Goal: Use online tool/utility: Utilize a website feature to perform a specific function

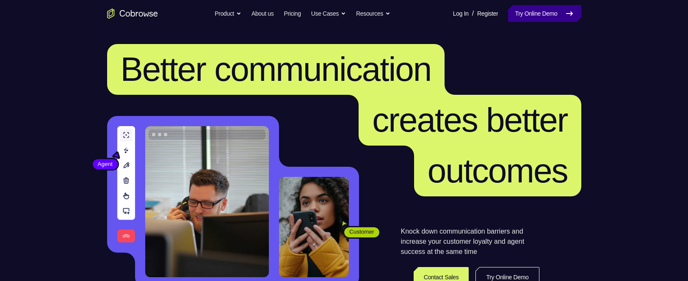
click at [534, 12] on link "Try Online Demo" at bounding box center [544, 13] width 73 height 17
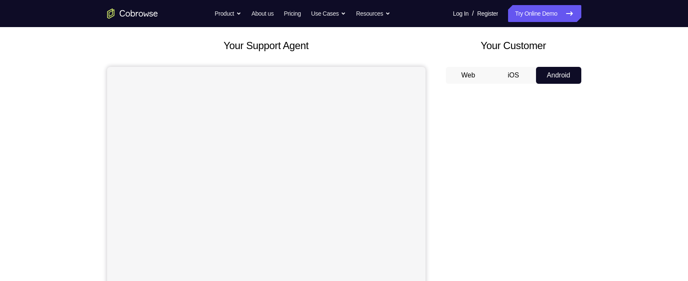
scroll to position [45, 0]
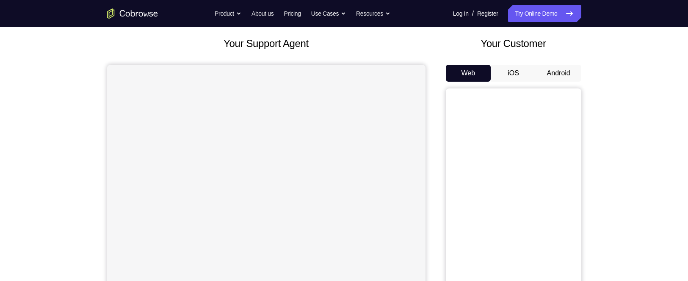
click at [554, 69] on button "Android" at bounding box center [558, 73] width 45 height 17
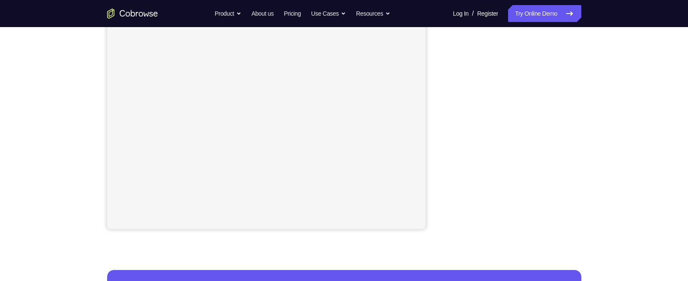
scroll to position [165, 0]
